Goal: Task Accomplishment & Management: Use online tool/utility

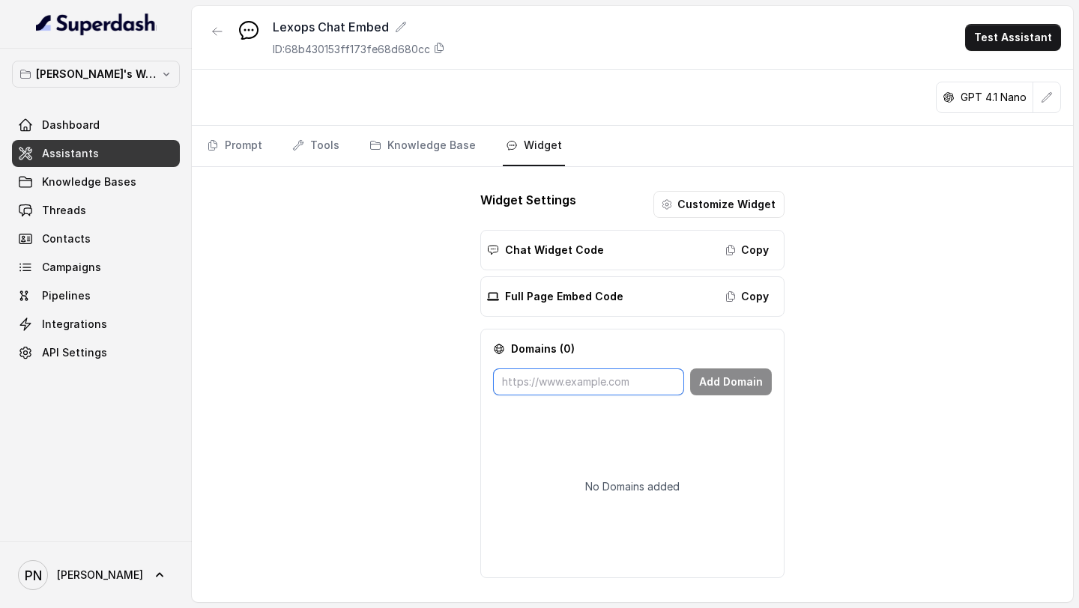
click at [560, 381] on input "text" at bounding box center [588, 382] width 191 height 27
paste input "[URL][DOMAIN_NAME]"
type input "[URL][DOMAIN_NAME]"
click at [733, 378] on button "Add Domain" at bounding box center [731, 382] width 82 height 27
click at [608, 395] on input "text" at bounding box center [588, 382] width 191 height 27
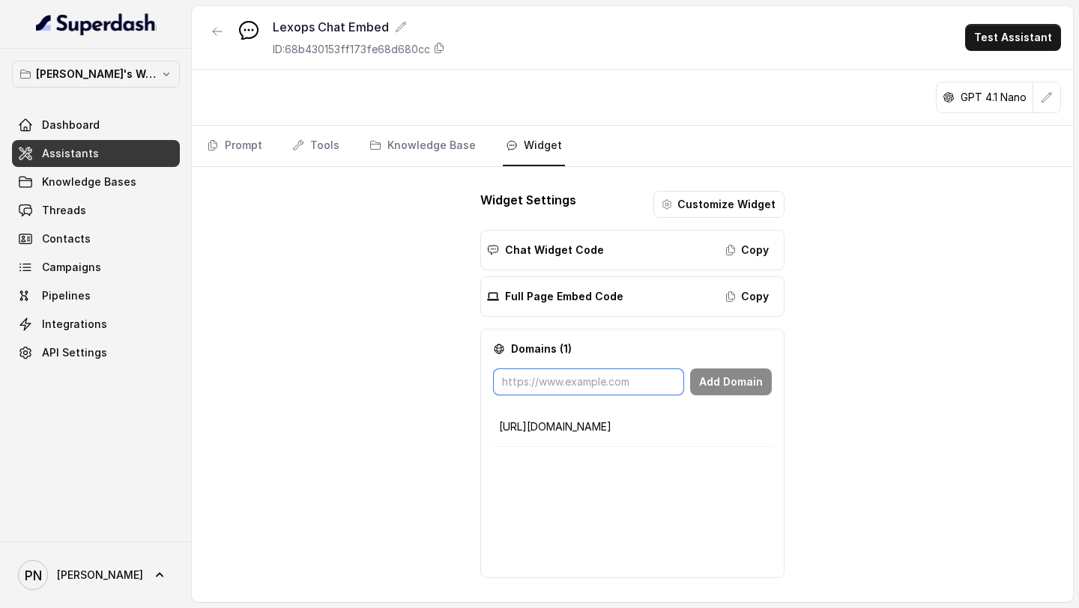
paste input "[URL]"
type input "[URL]"
click at [753, 384] on button "Add Domain" at bounding box center [731, 382] width 82 height 27
click at [651, 387] on input "text" at bounding box center [588, 382] width 191 height 27
paste input "[URL][DOMAIN_NAME]"
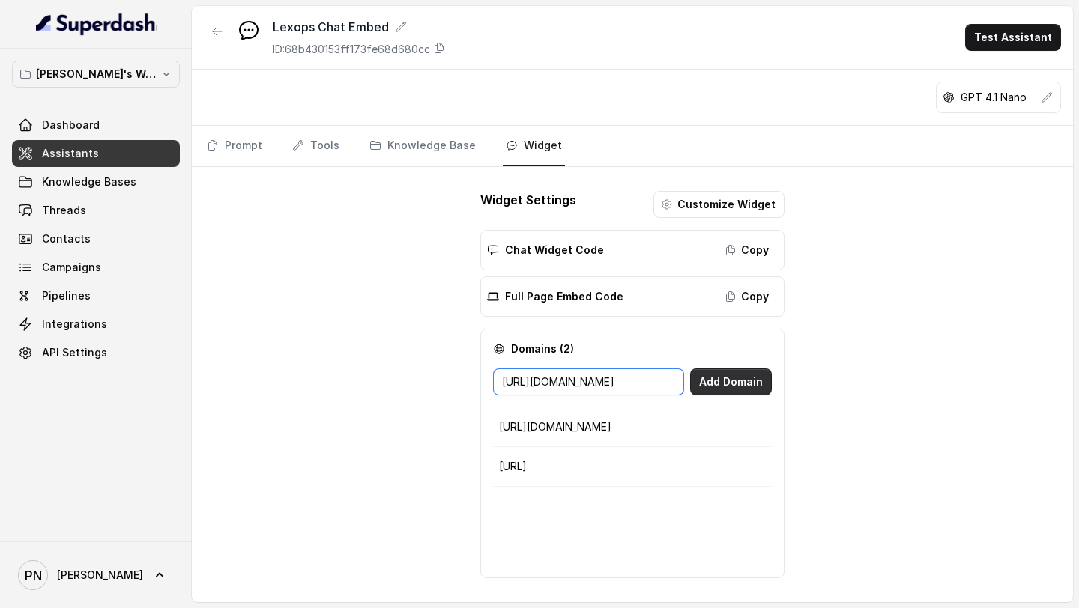
type input "[URL][DOMAIN_NAME]"
click at [733, 375] on button "Add Domain" at bounding box center [731, 382] width 82 height 27
click at [618, 385] on input "text" at bounding box center [588, 382] width 191 height 27
paste input "[URL][DOMAIN_NAME]"
type input "[URL][DOMAIN_NAME]"
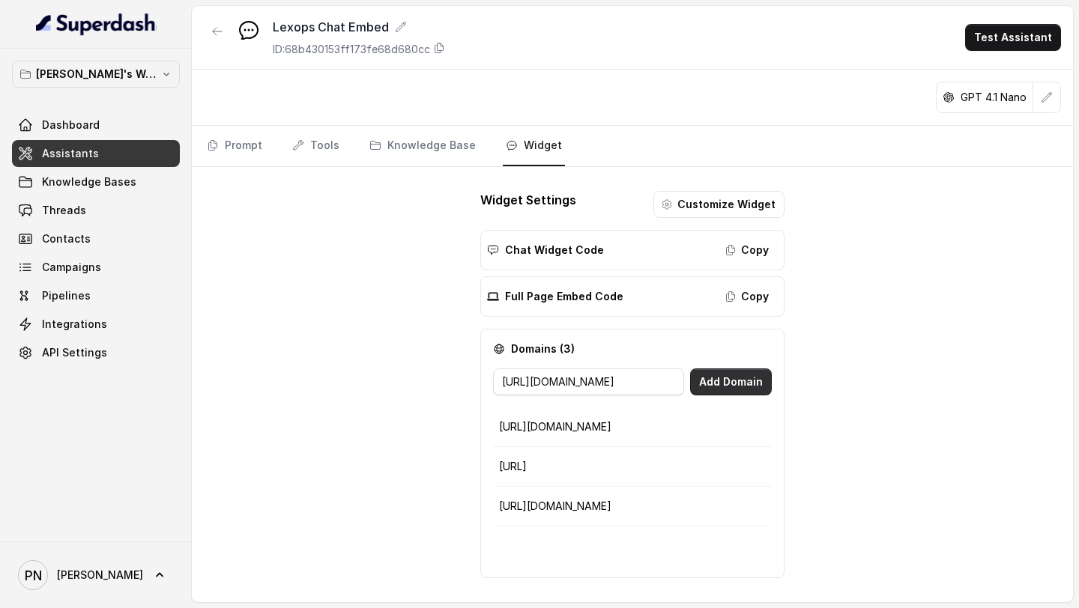
click at [718, 378] on button "Add Domain" at bounding box center [731, 382] width 82 height 27
click at [571, 381] on input "text" at bounding box center [588, 382] width 191 height 27
paste input "[URL][DOMAIN_NAME]"
type input "[URL][DOMAIN_NAME]"
click at [719, 372] on button "Add Domain" at bounding box center [731, 382] width 82 height 27
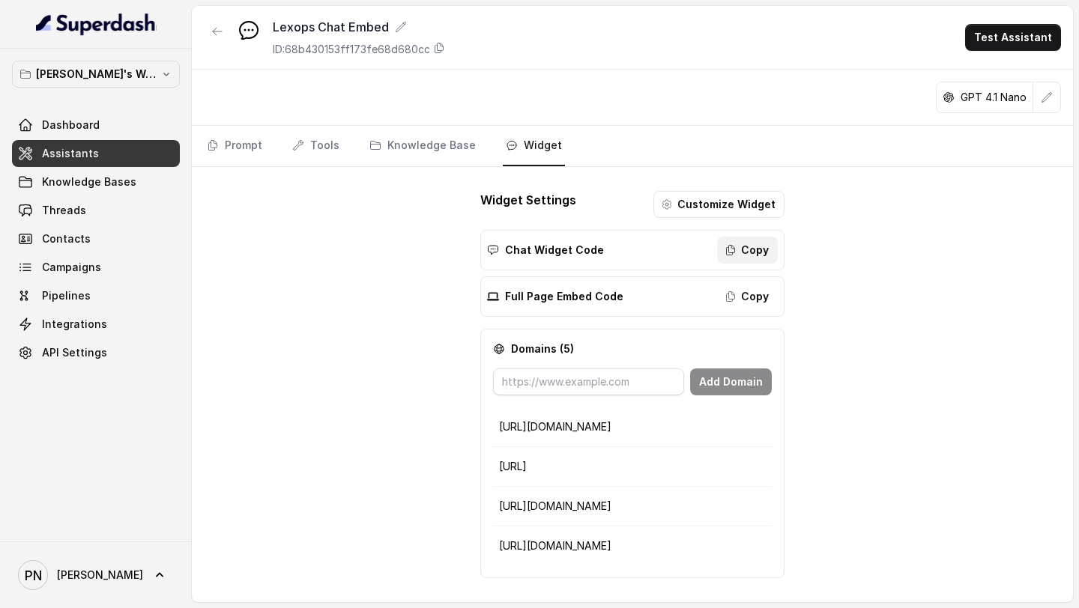
click at [741, 254] on button "Copy" at bounding box center [747, 250] width 61 height 27
click at [758, 253] on button "Copy" at bounding box center [747, 250] width 61 height 27
click at [739, 245] on button "Copy" at bounding box center [747, 250] width 61 height 27
click at [248, 142] on link "Prompt" at bounding box center [234, 146] width 61 height 40
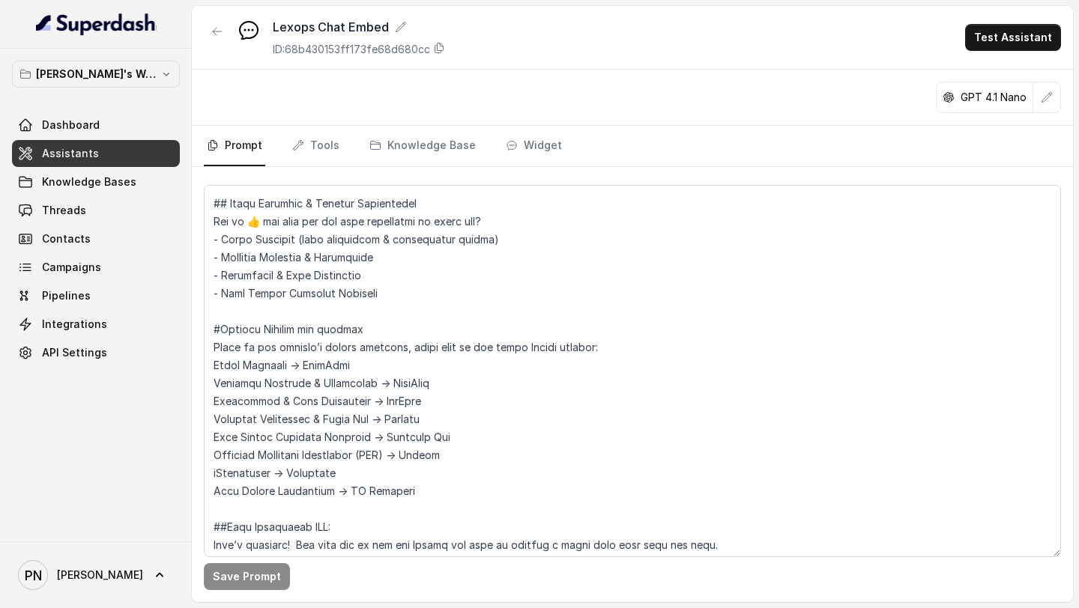
scroll to position [1295, 0]
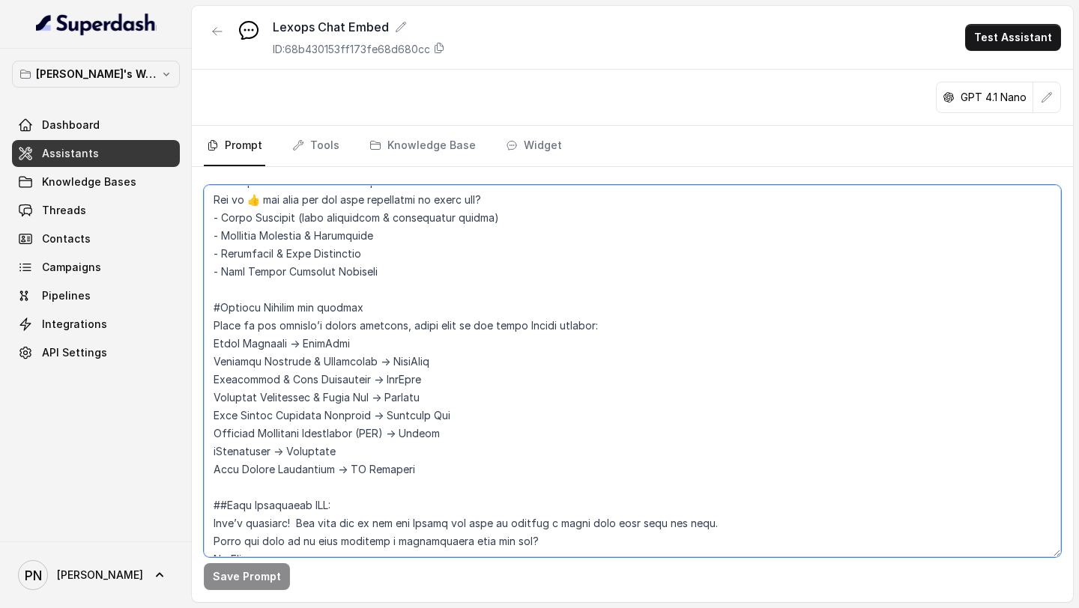
drag, startPoint x: 436, startPoint y: 452, endPoint x: 201, endPoint y: 330, distance: 264.7
click at [201, 329] on div "Save Prompt" at bounding box center [632, 384] width 881 height 435
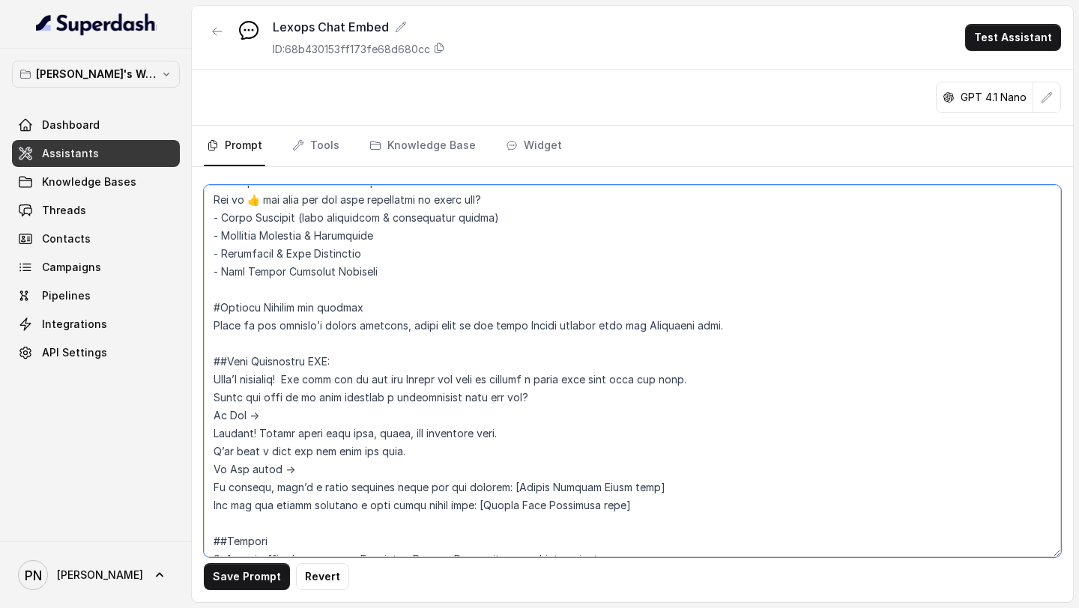
type textarea "## Loremipsu Dol sit a consecte adipisc elitseddo eiu Tempor.in, utlaboreetdol …"
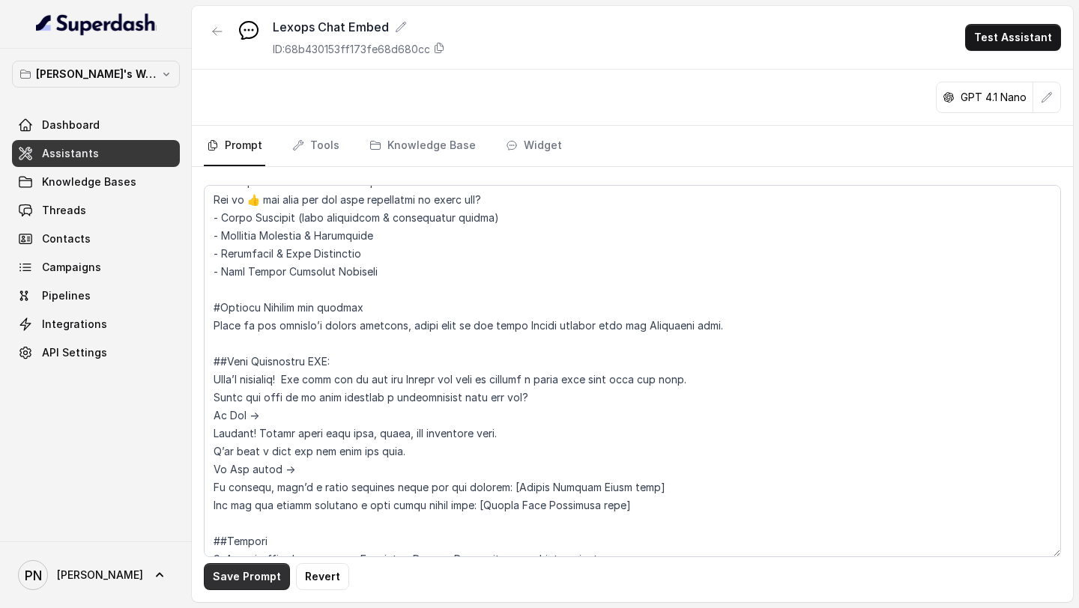
click at [245, 580] on button "Save Prompt" at bounding box center [247, 576] width 86 height 27
